Goal: Task Accomplishment & Management: Complete application form

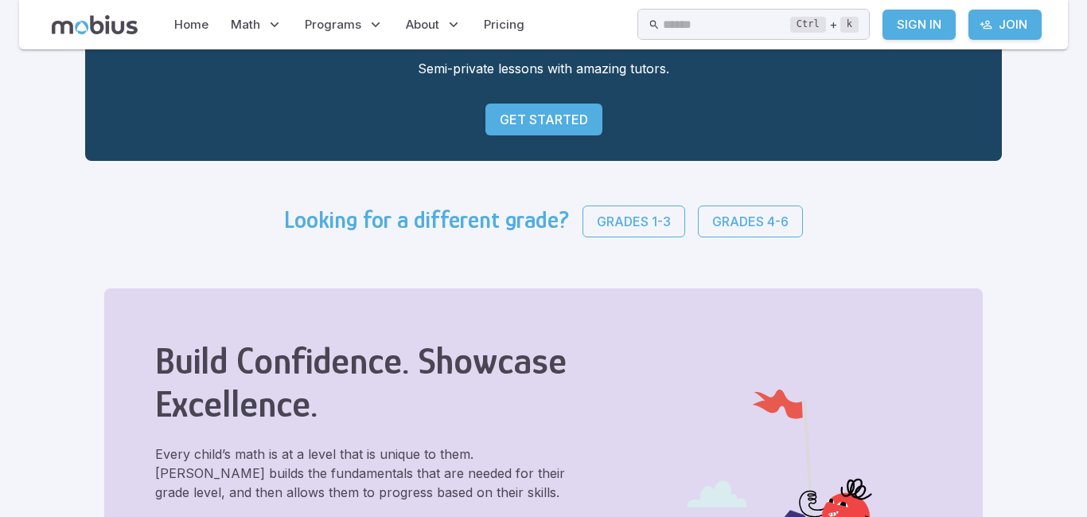
scroll to position [318, 0]
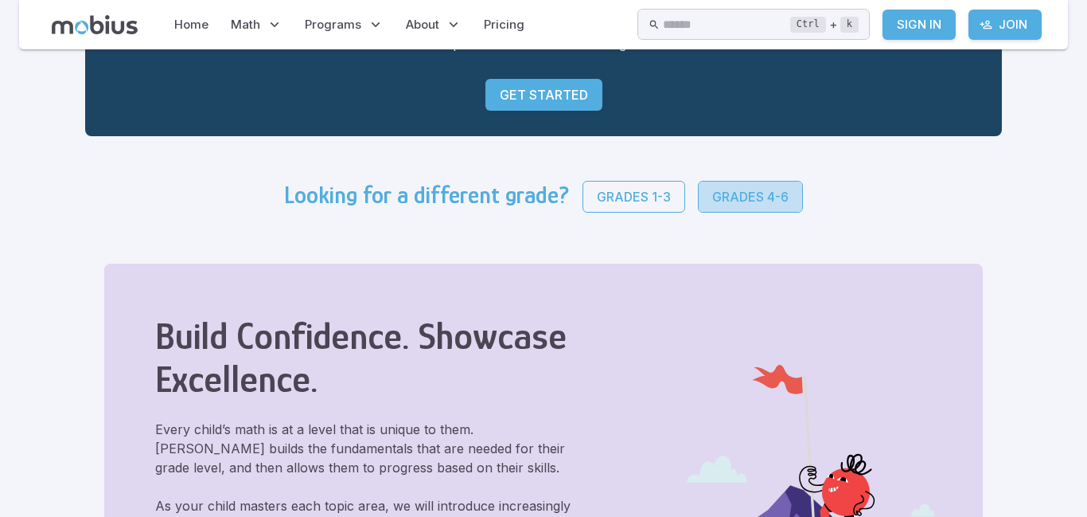
click at [712, 193] on p "Grades 4-6" at bounding box center [750, 196] width 76 height 19
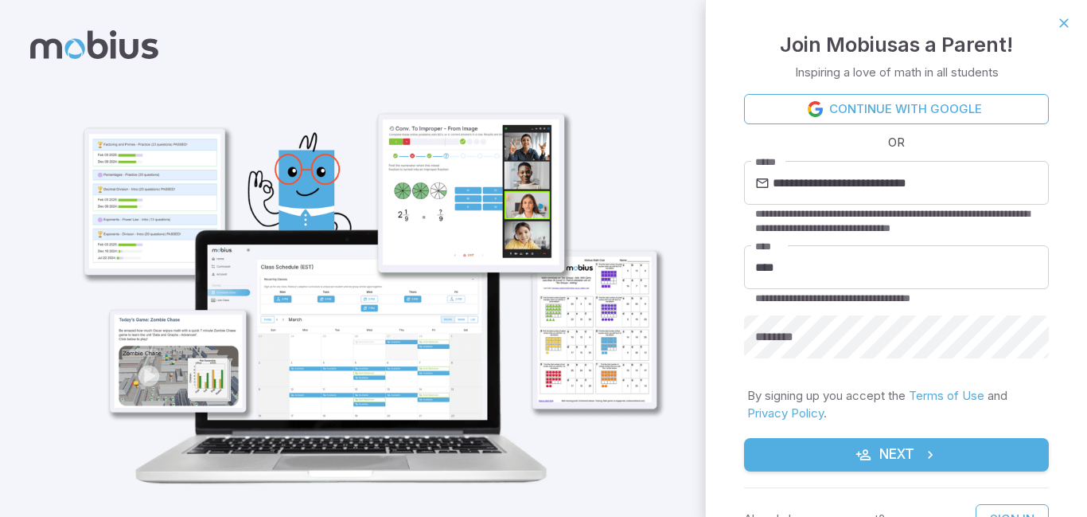
click at [779, 110] on link "Continue with Google" at bounding box center [896, 109] width 305 height 30
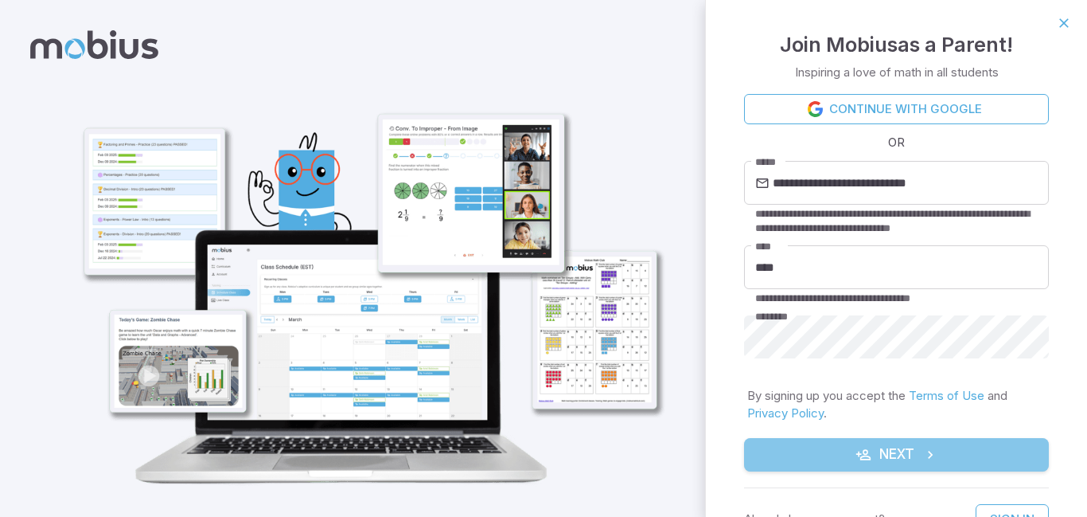
click at [931, 462] on button "Next" at bounding box center [896, 454] width 305 height 33
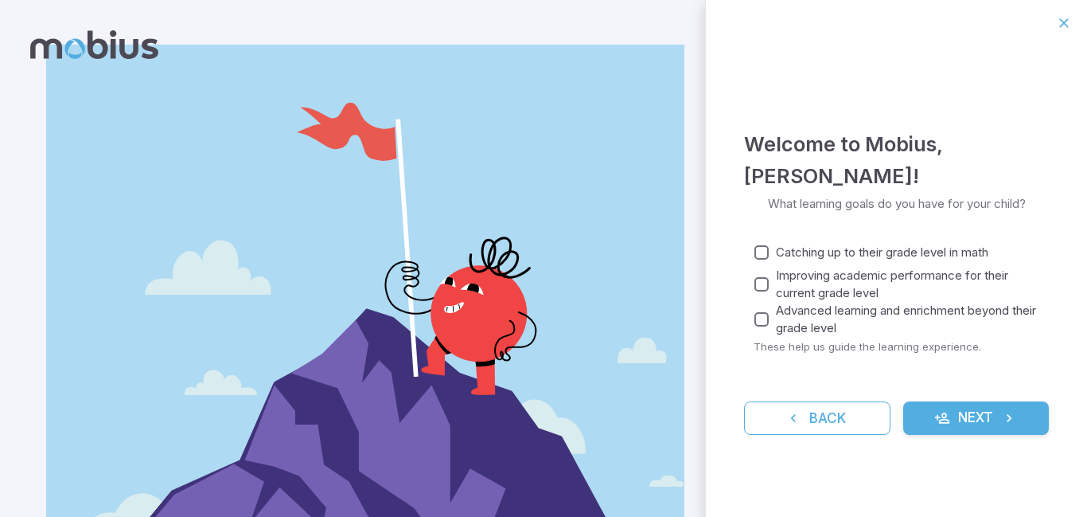
click at [996, 407] on button "Next" at bounding box center [976, 417] width 146 height 33
click at [932, 416] on button "Next" at bounding box center [976, 417] width 146 height 33
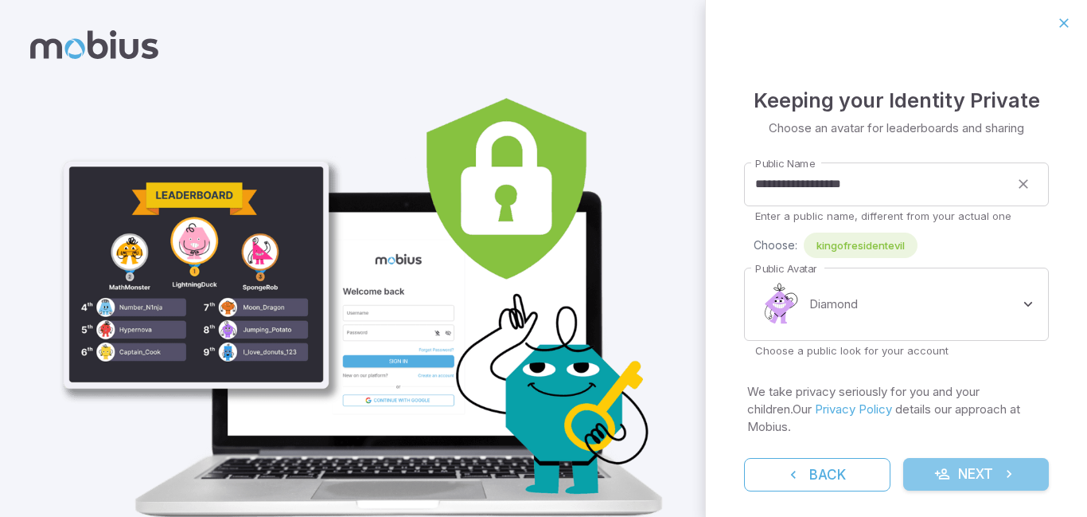
click at [954, 466] on button "Next" at bounding box center [976, 474] width 146 height 33
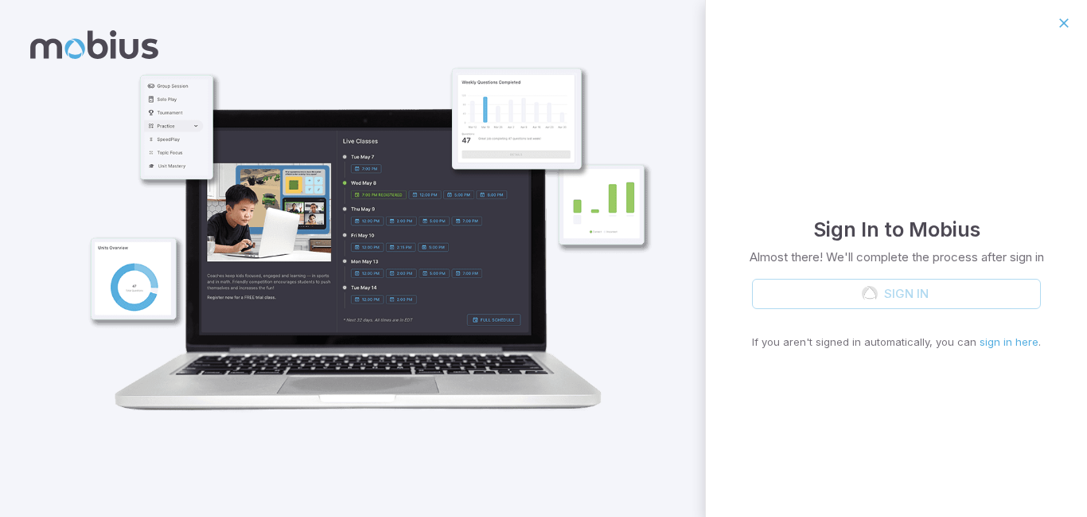
click at [993, 348] on link "sign in here" at bounding box center [1009, 341] width 59 height 13
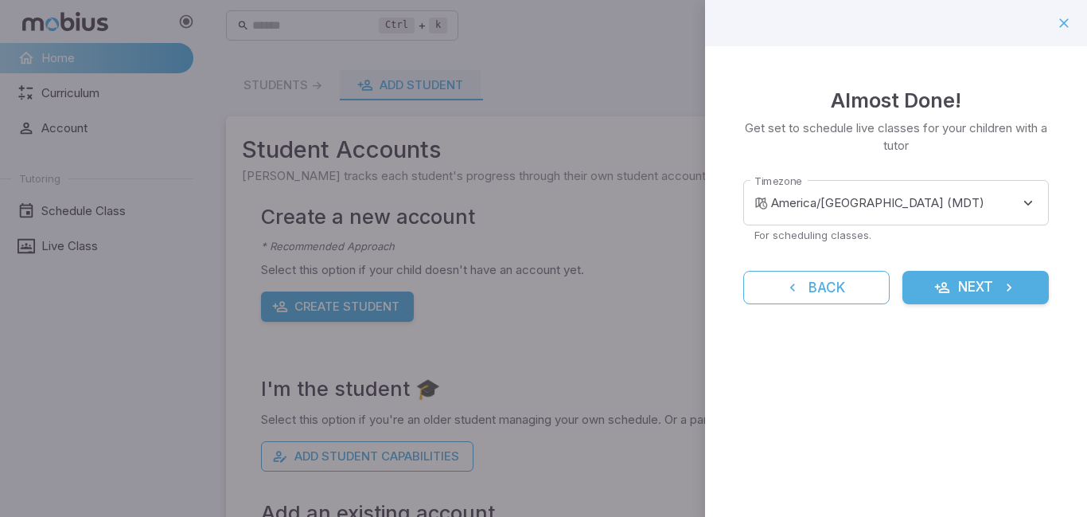
click at [971, 287] on button "Next" at bounding box center [976, 287] width 146 height 33
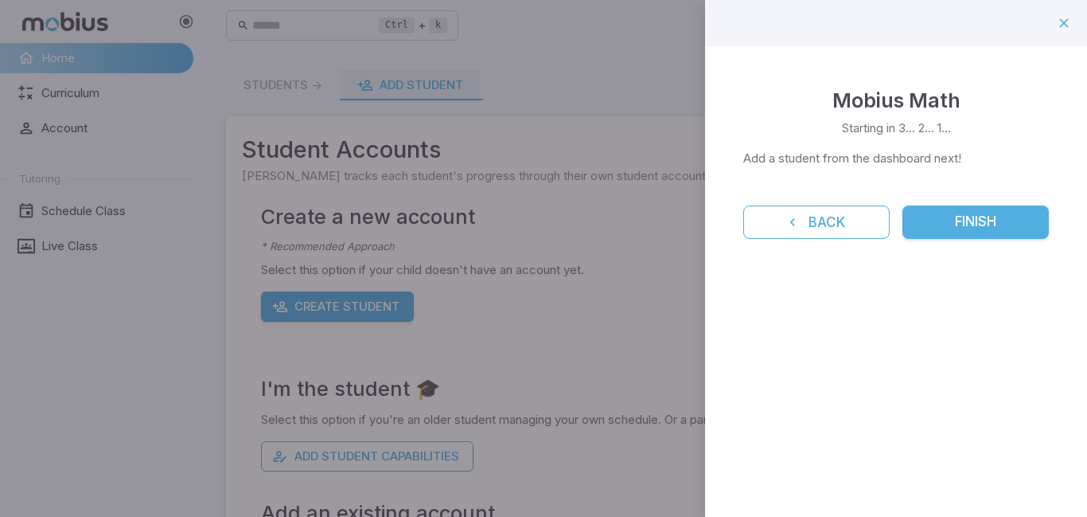
click at [969, 231] on button "Finish" at bounding box center [976, 221] width 146 height 33
